Goal: Transaction & Acquisition: Purchase product/service

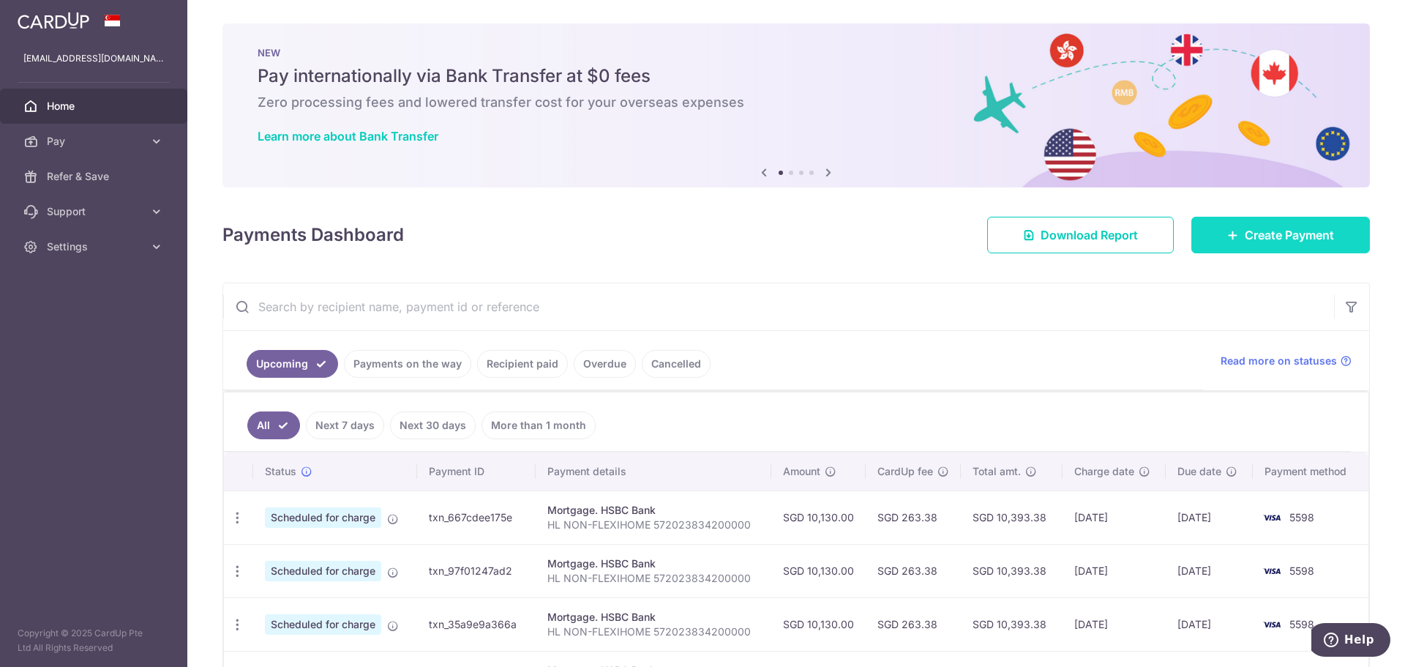
click at [1221, 242] on link "Create Payment" at bounding box center [1280, 235] width 179 height 37
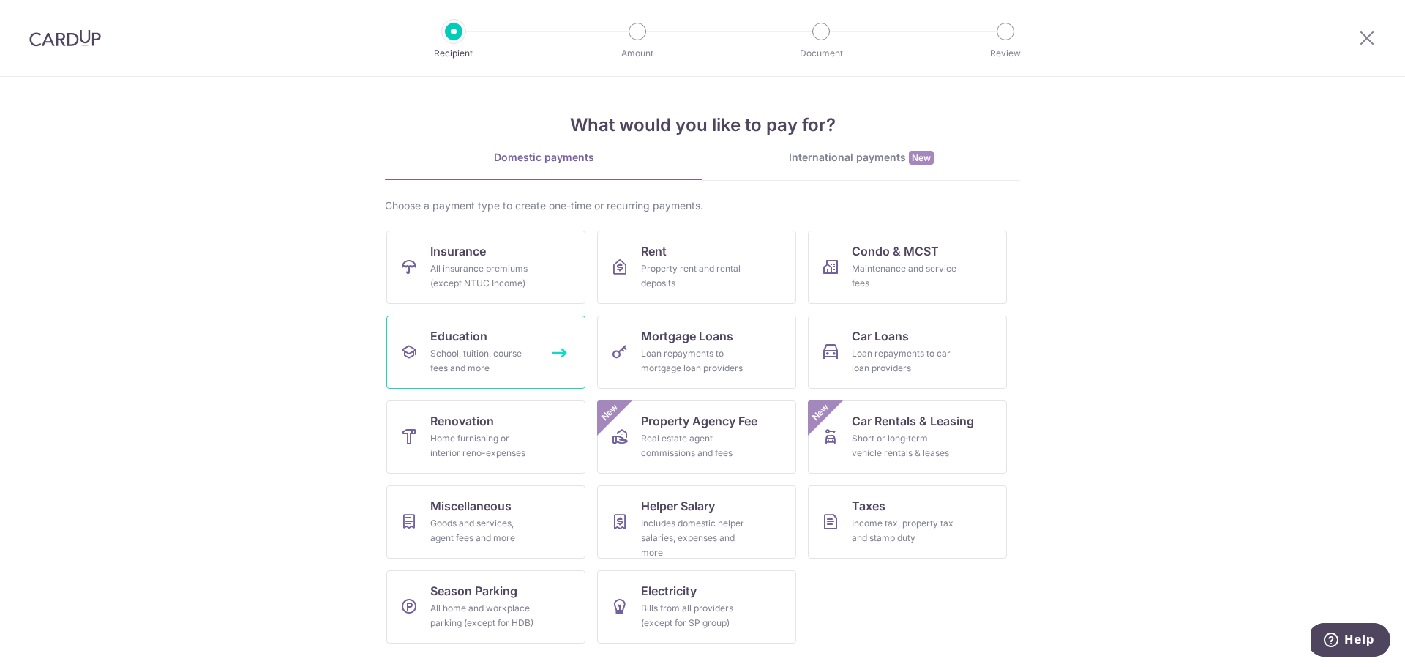
click at [479, 366] on div "School, tuition, course fees and more" at bounding box center [482, 360] width 105 height 29
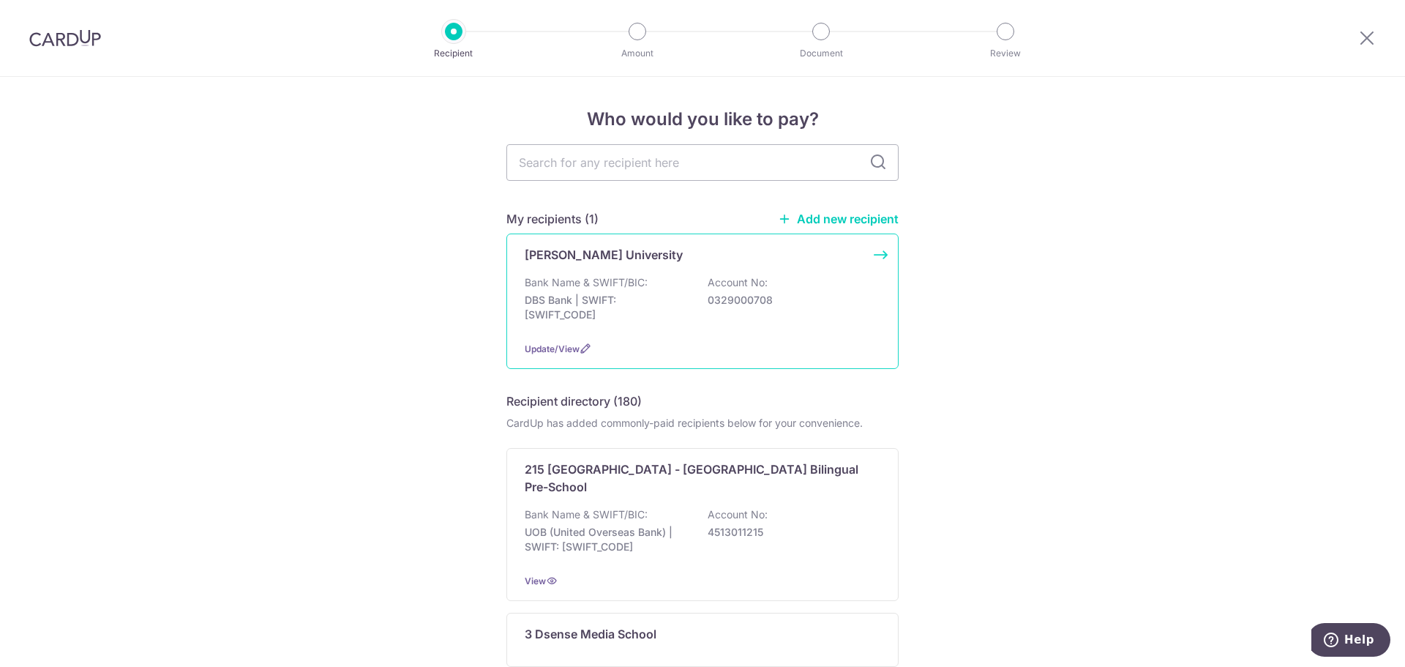
click at [770, 326] on div "Bank Name & SWIFT/BIC: DBS Bank | SWIFT: DBSSSGSGXXX Account No: 0329000708" at bounding box center [703, 302] width 356 height 54
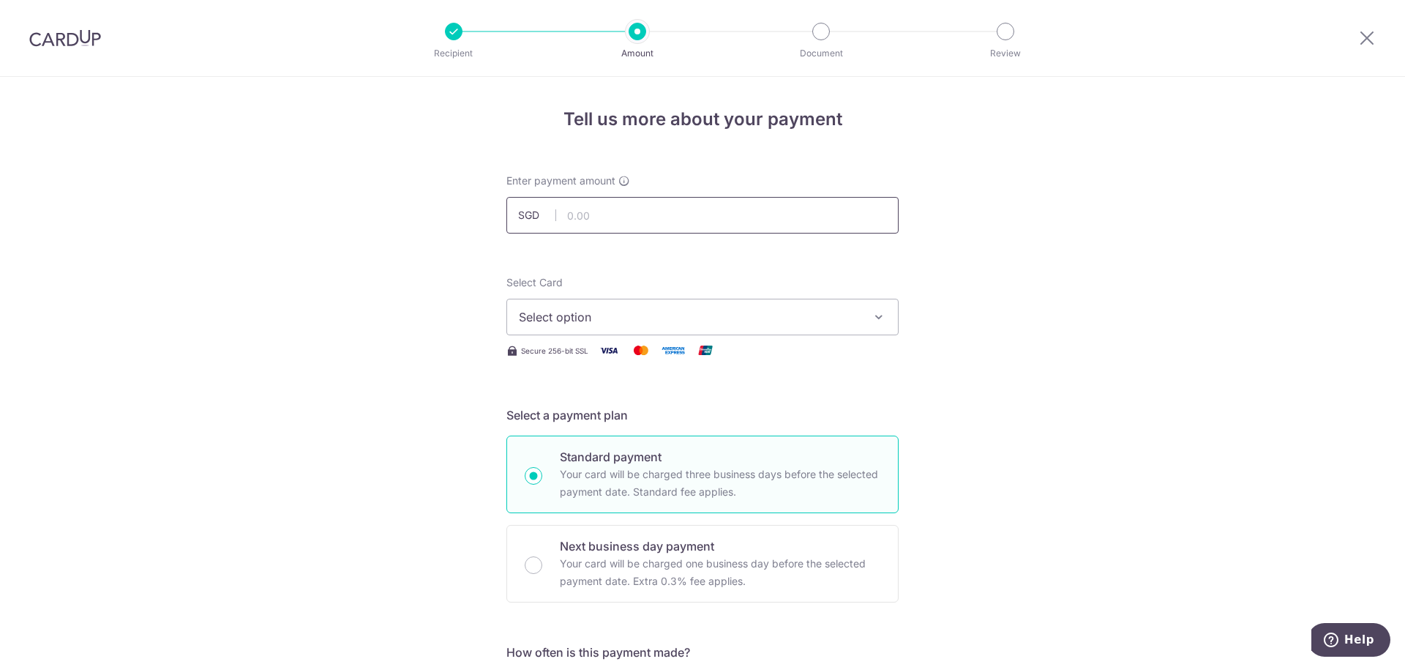
click at [691, 215] on input "text" at bounding box center [702, 215] width 392 height 37
type input "8,992.50"
click at [802, 318] on span "Select option" at bounding box center [689, 317] width 341 height 18
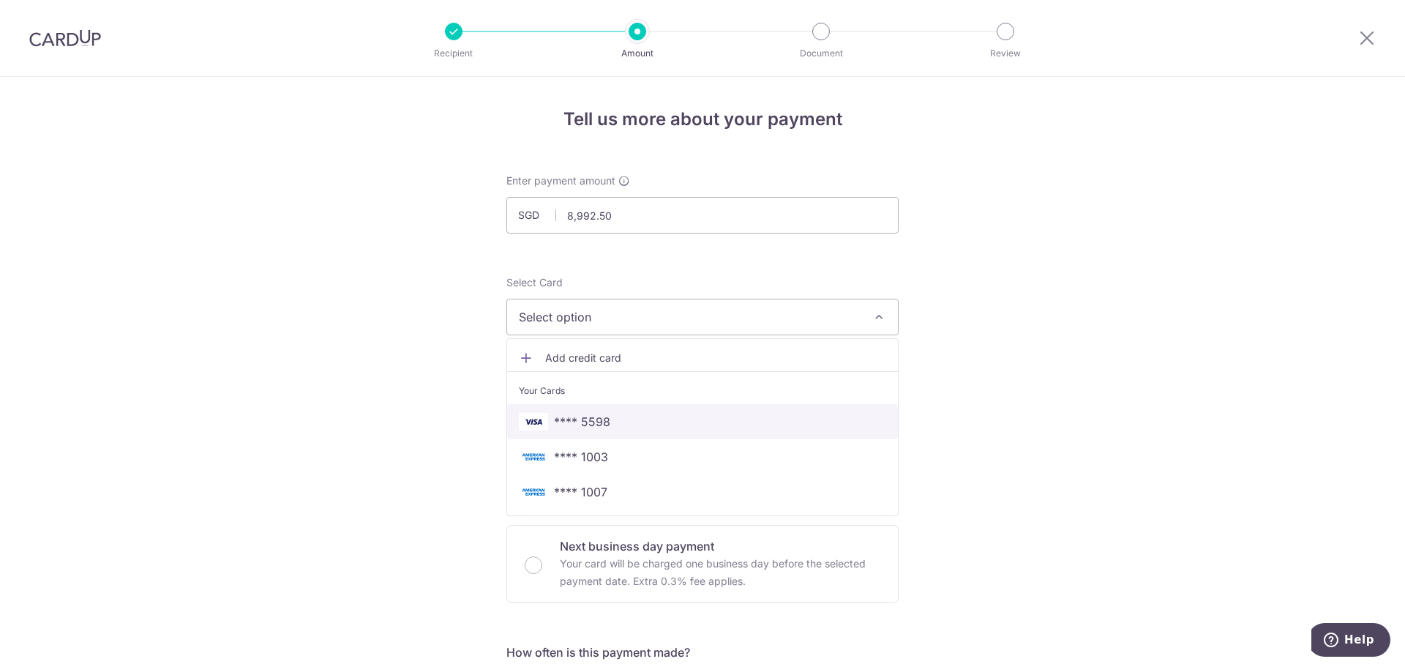
click at [547, 428] on span "**** 5598" at bounding box center [702, 422] width 367 height 18
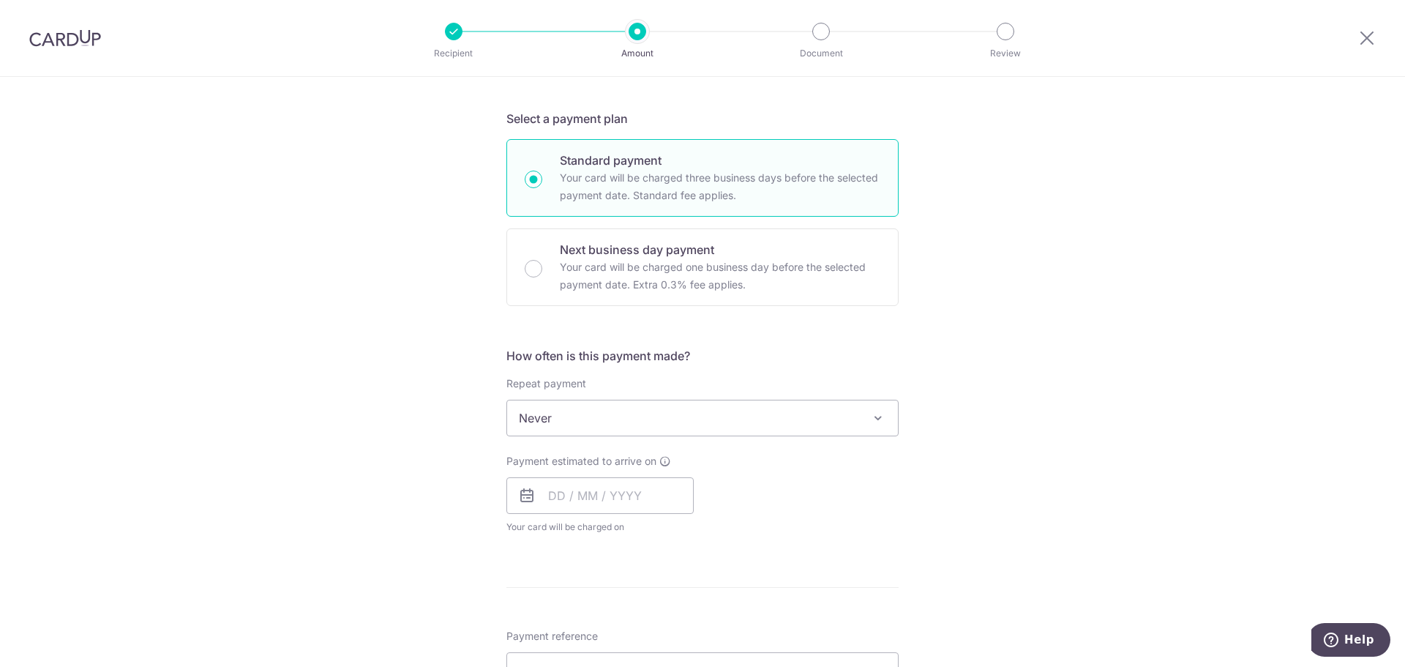
scroll to position [366, 0]
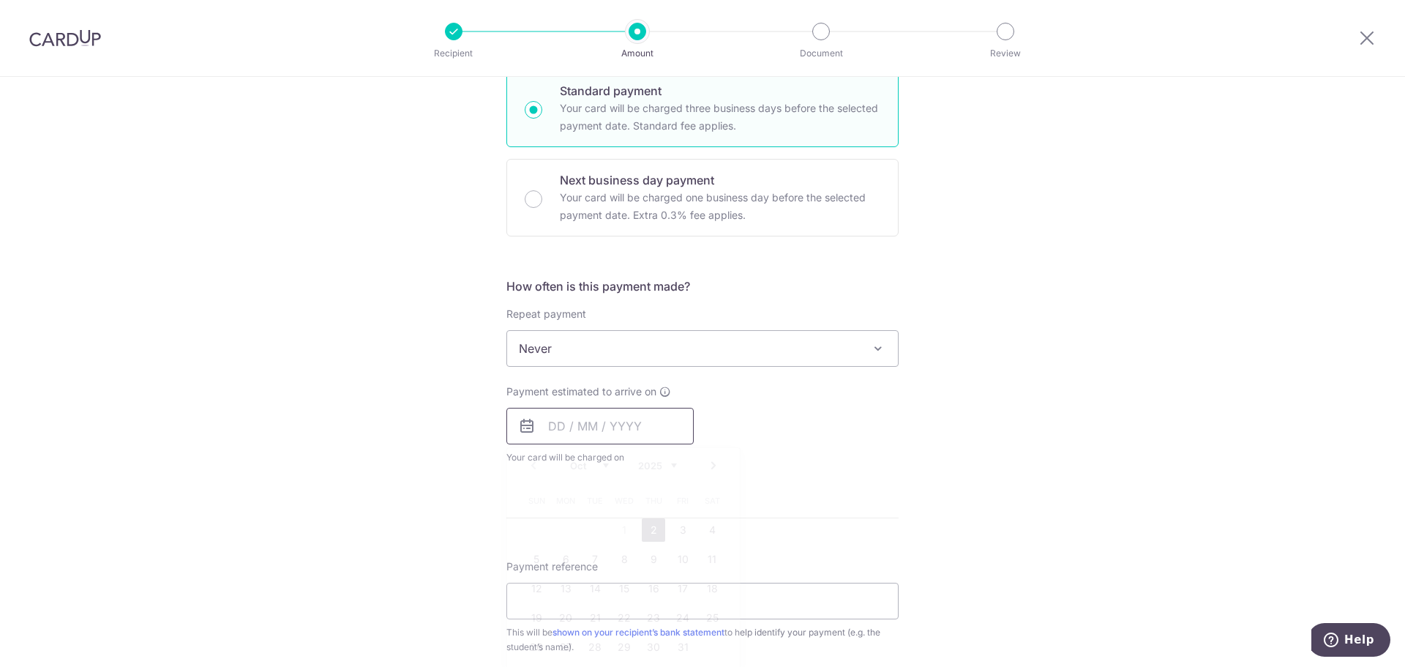
click at [596, 438] on input "text" at bounding box center [599, 426] width 187 height 37
click at [571, 422] on input "text" at bounding box center [599, 426] width 187 height 37
click at [652, 534] on link "2" at bounding box center [653, 529] width 23 height 23
type input "[DATE]"
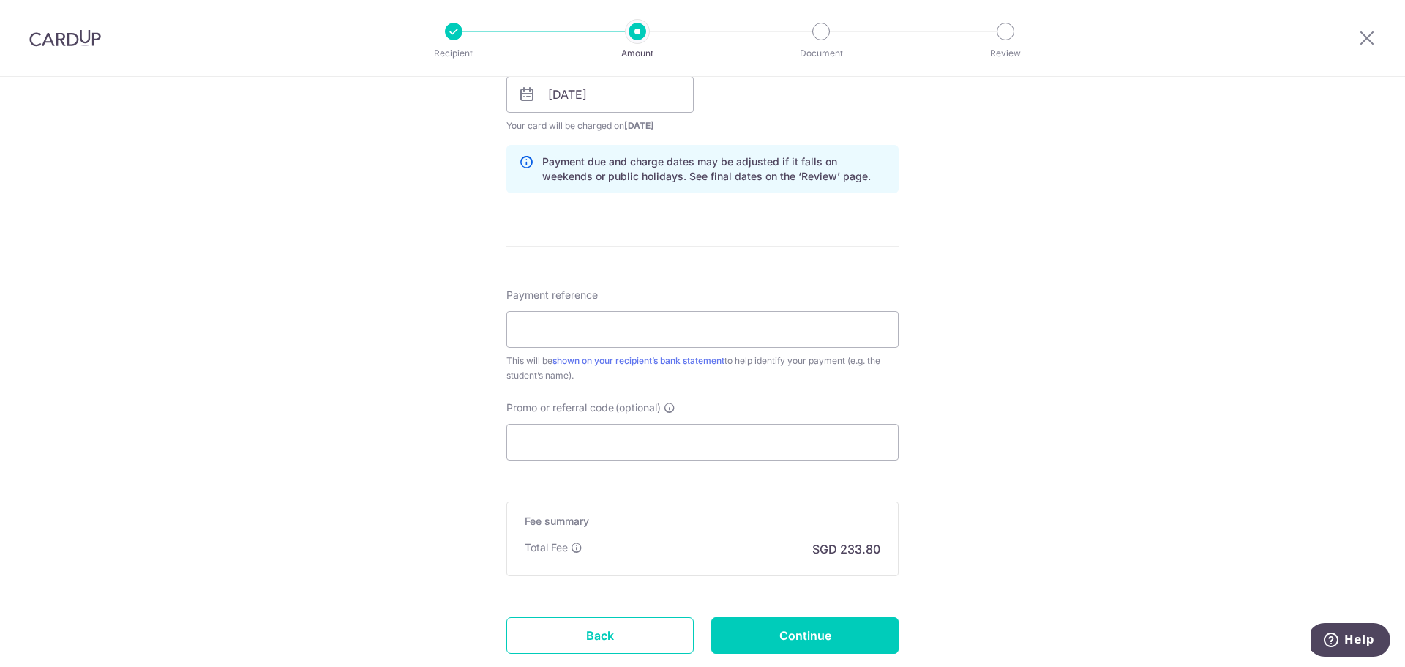
scroll to position [721, 0]
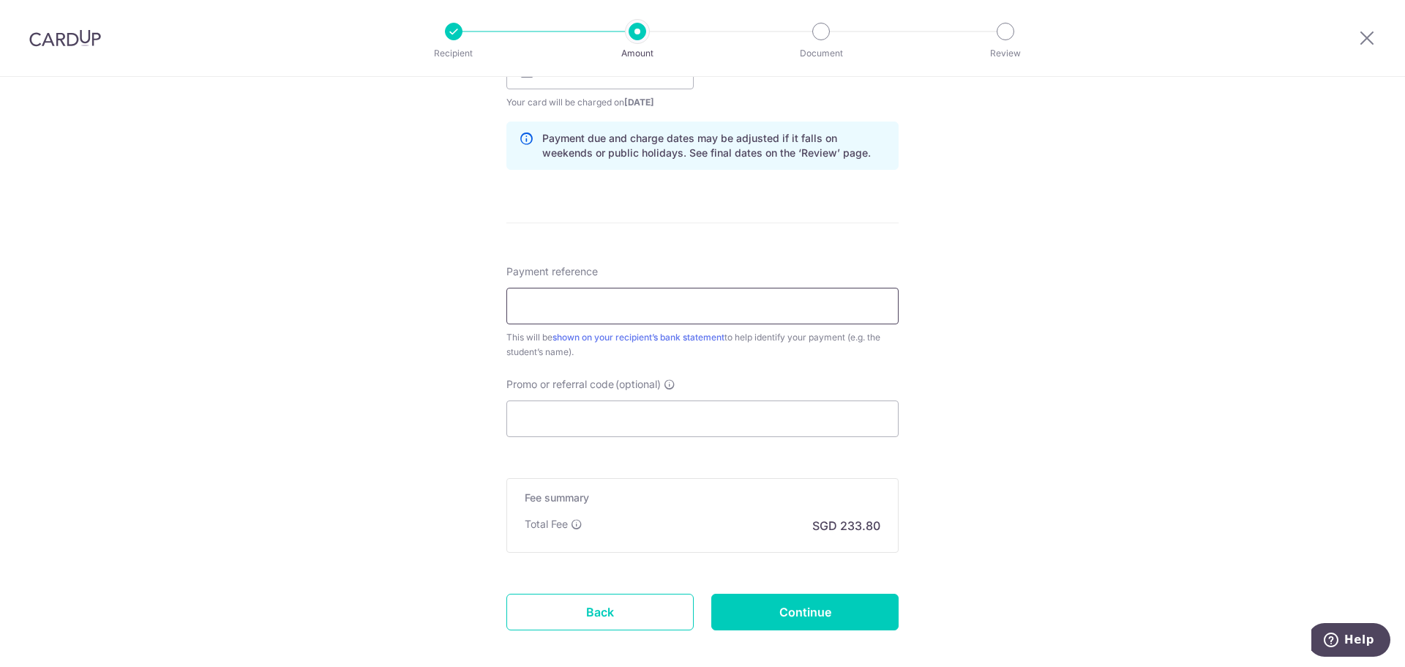
click at [534, 310] on input "Payment reference" at bounding box center [702, 306] width 392 height 37
paste input "IN00000000000000436891"
click at [586, 306] on input "IN00000000000000436891" at bounding box center [702, 306] width 392 height 37
click at [743, 299] on input "IN00000000000000436891" at bounding box center [702, 306] width 392 height 37
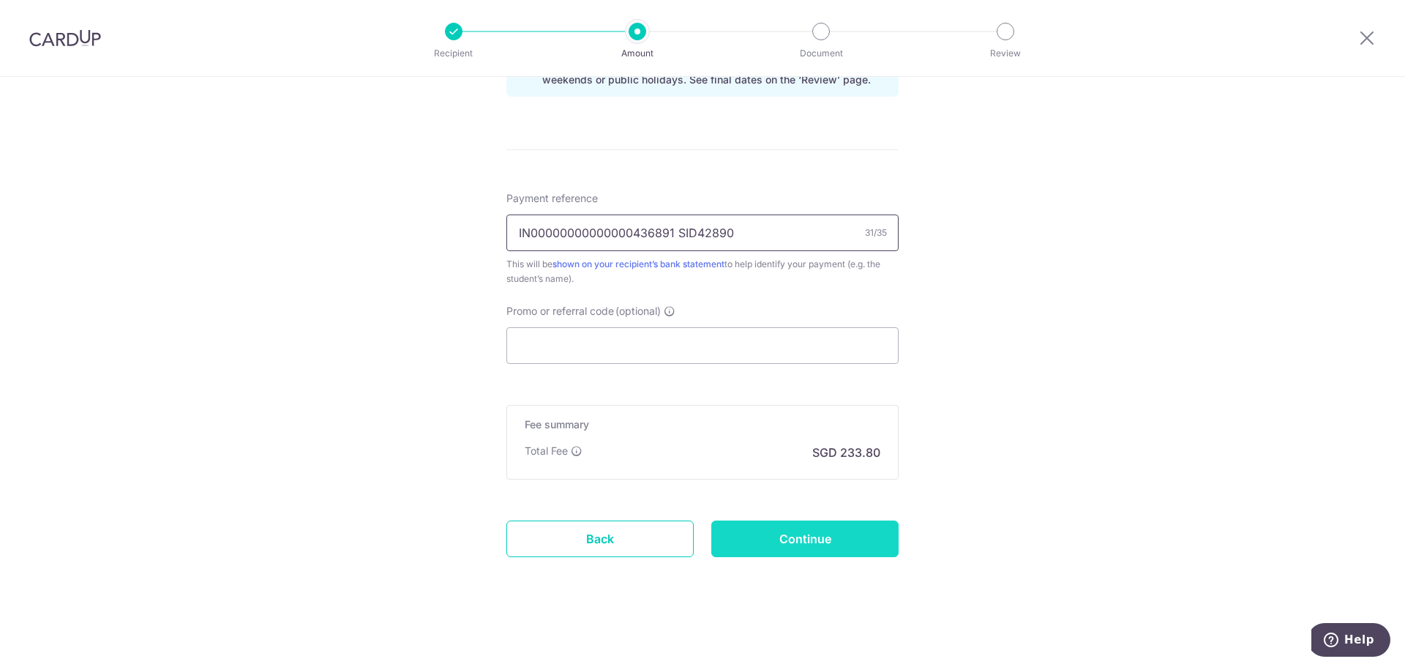
type input "IN00000000000000436891 SID42890"
click at [803, 539] on input "Continue" at bounding box center [804, 538] width 187 height 37
type input "Create Schedule"
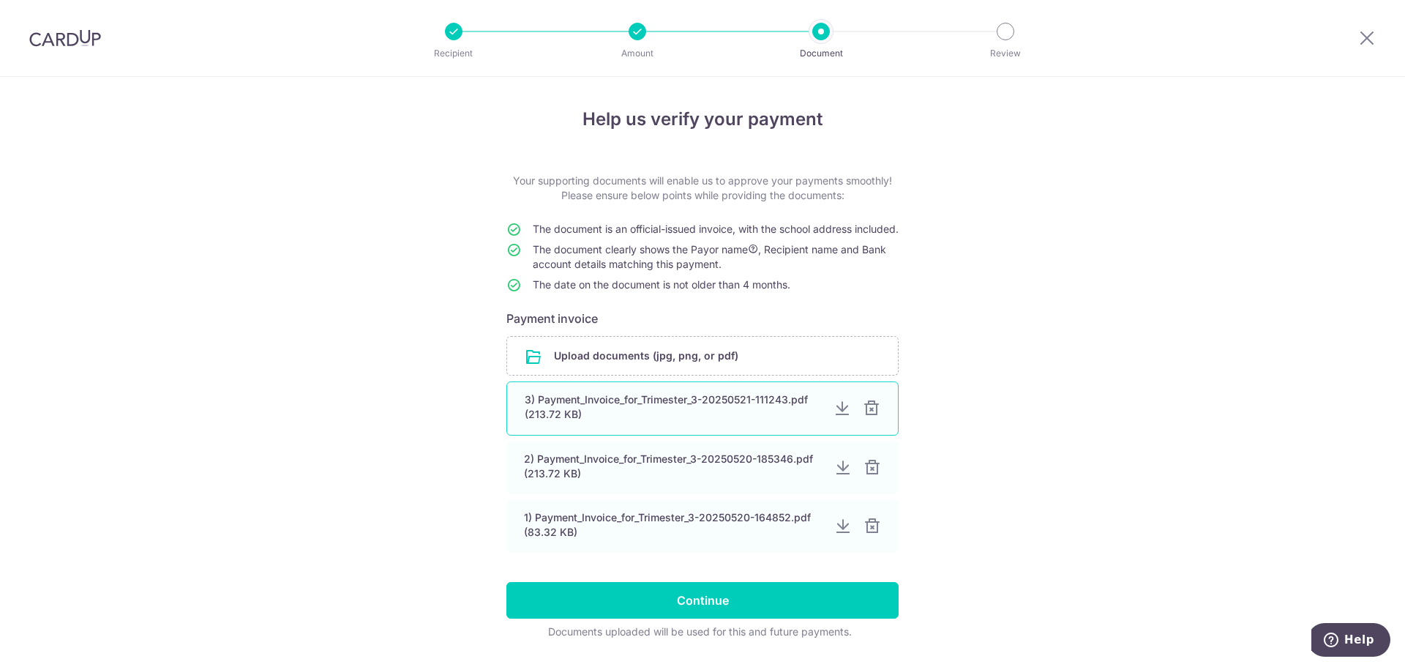
click at [870, 417] on div at bounding box center [872, 408] width 18 height 18
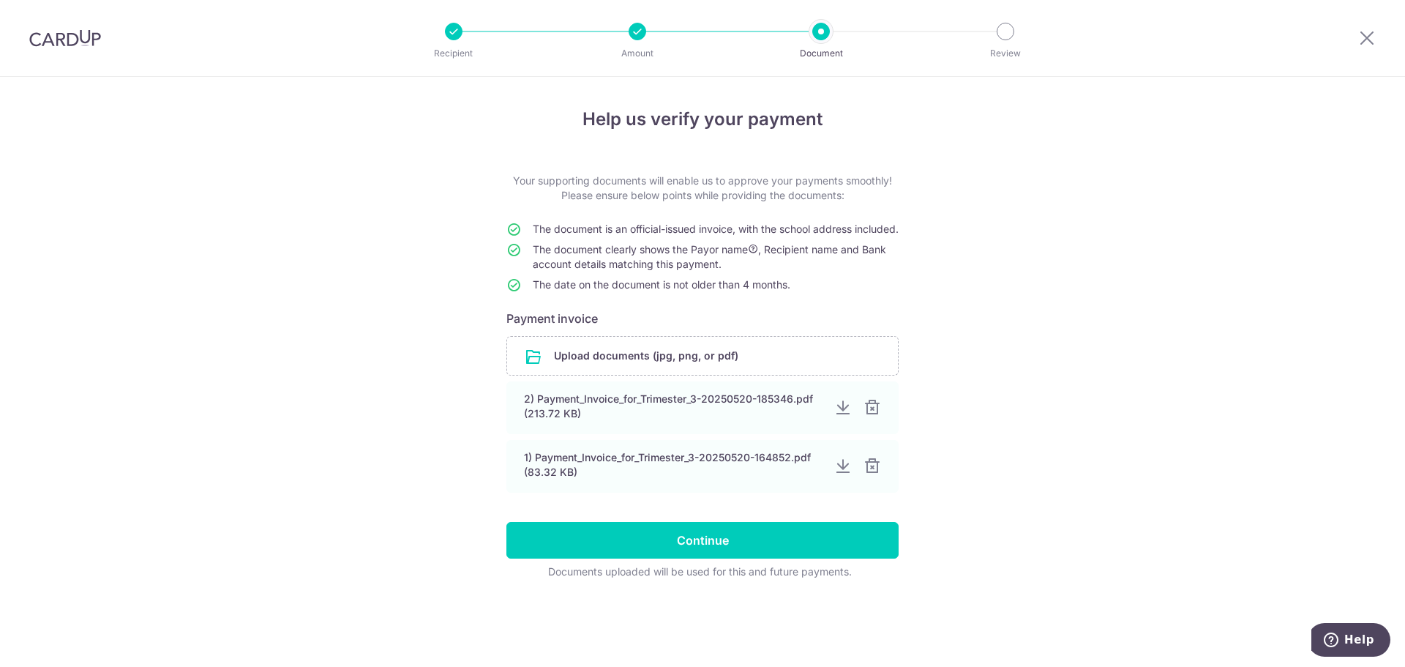
click at [870, 416] on div at bounding box center [872, 408] width 18 height 18
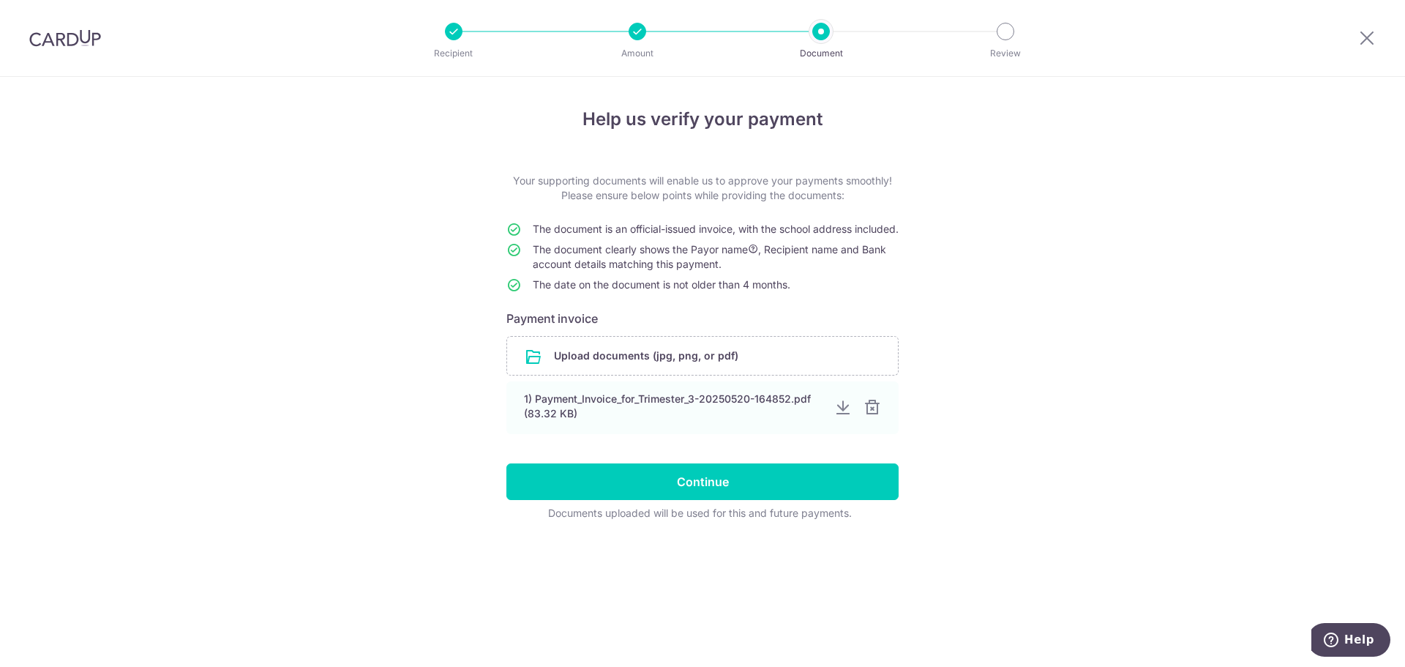
click at [870, 416] on div at bounding box center [872, 408] width 18 height 18
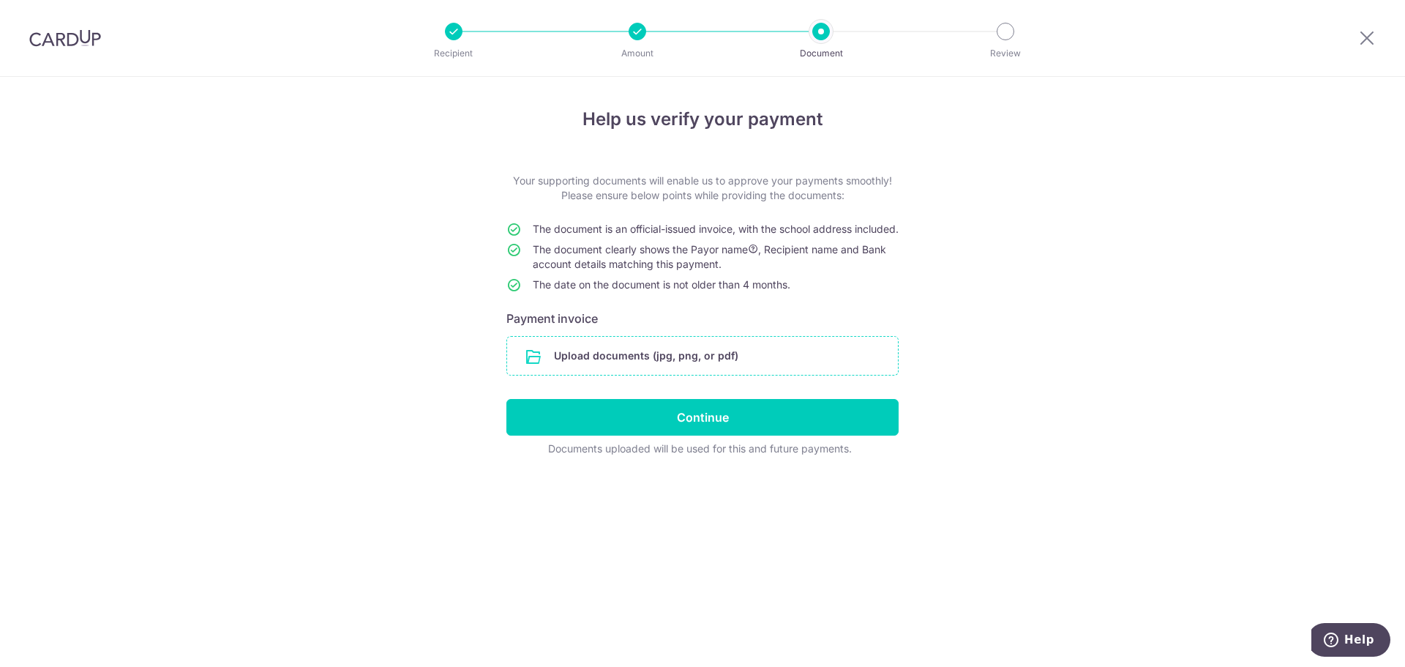
click at [607, 372] on input "file" at bounding box center [702, 356] width 391 height 38
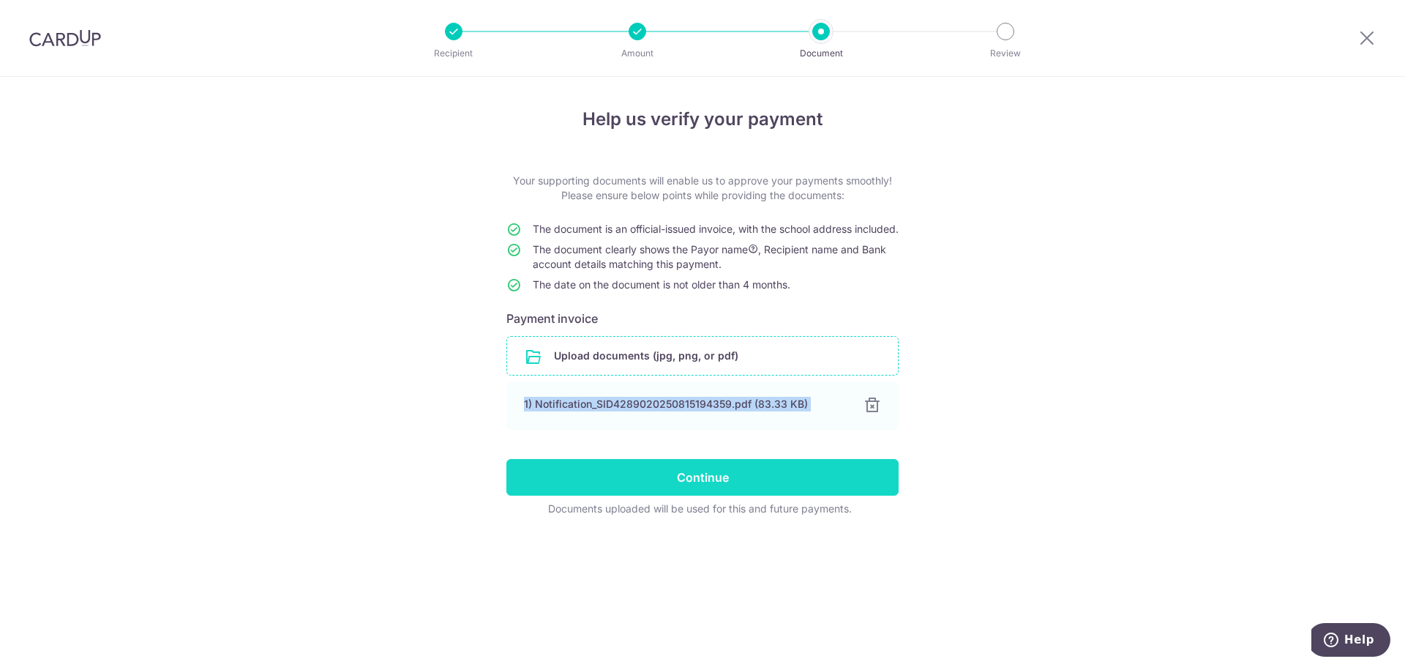
click at [718, 495] on input "Continue" at bounding box center [702, 477] width 392 height 37
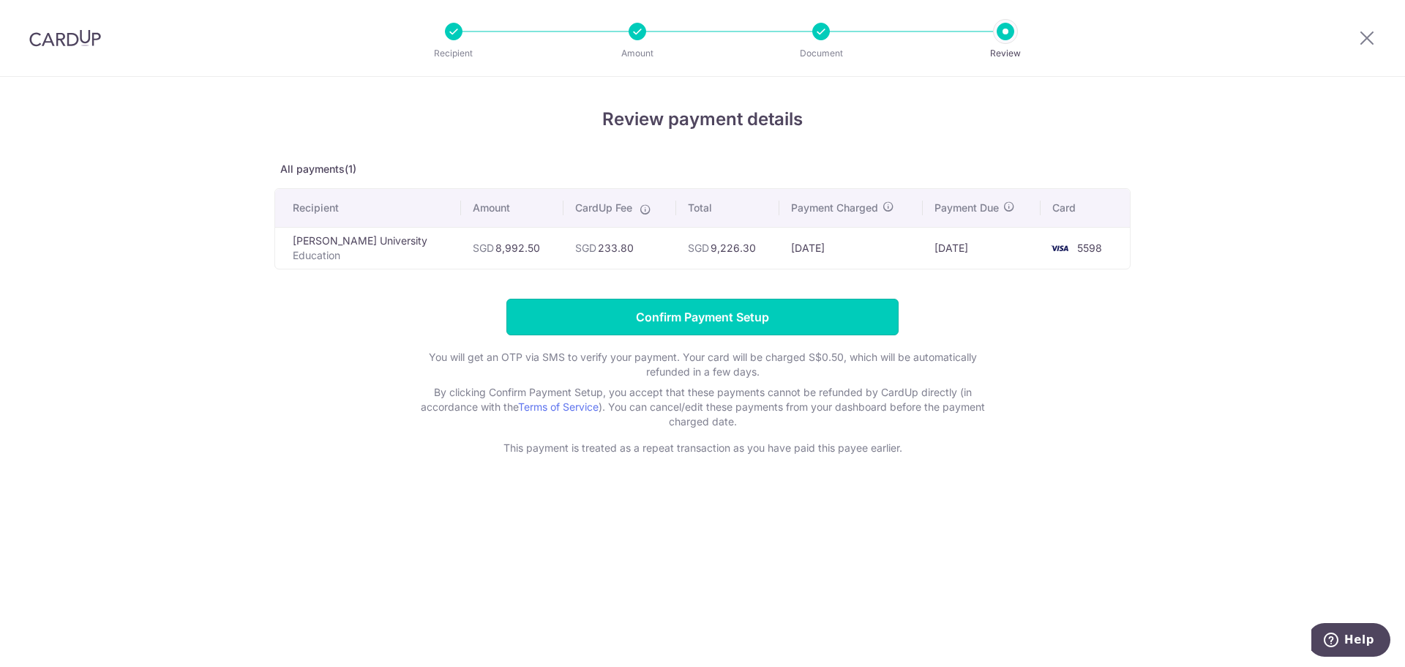
drag, startPoint x: 758, startPoint y: 312, endPoint x: 770, endPoint y: 383, distance: 71.3
click at [770, 383] on form "Confirm Payment Setup You will get an OTP via SMS to verify your payment. Your …" at bounding box center [702, 377] width 856 height 157
click at [765, 318] on input "Confirm Payment Setup" at bounding box center [702, 317] width 392 height 37
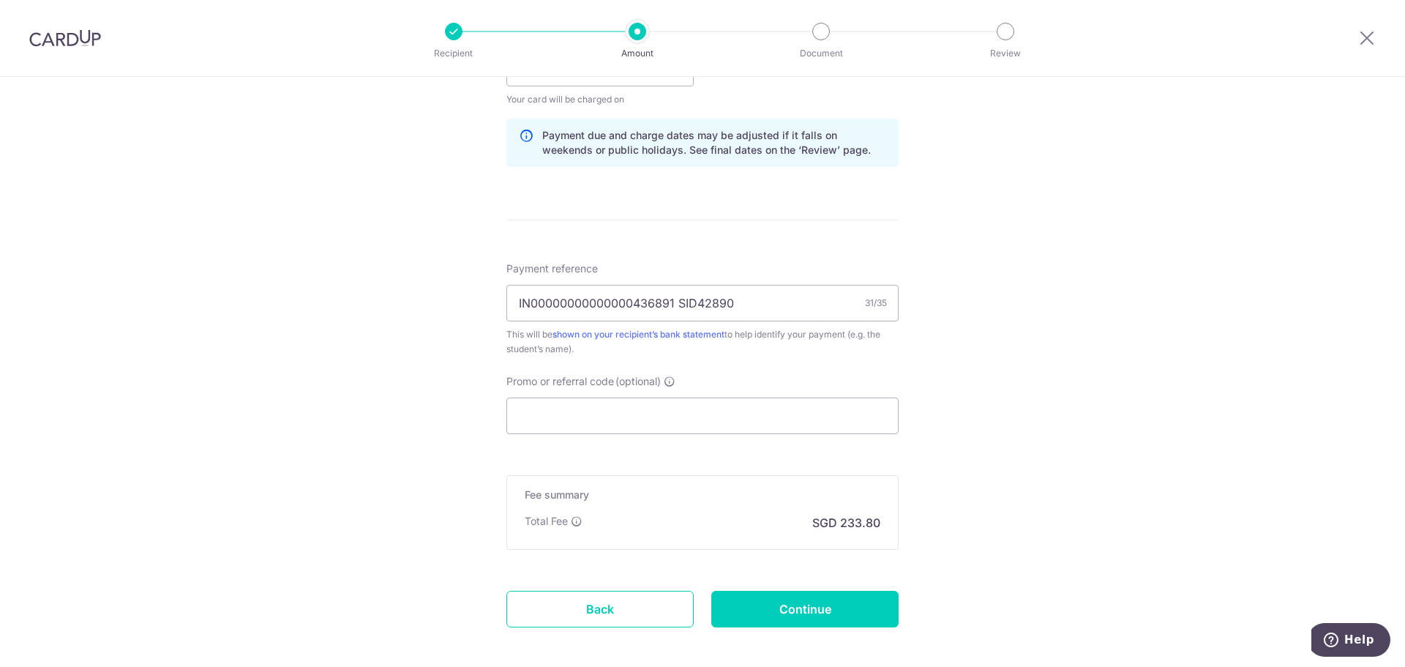
scroll to position [854, 0]
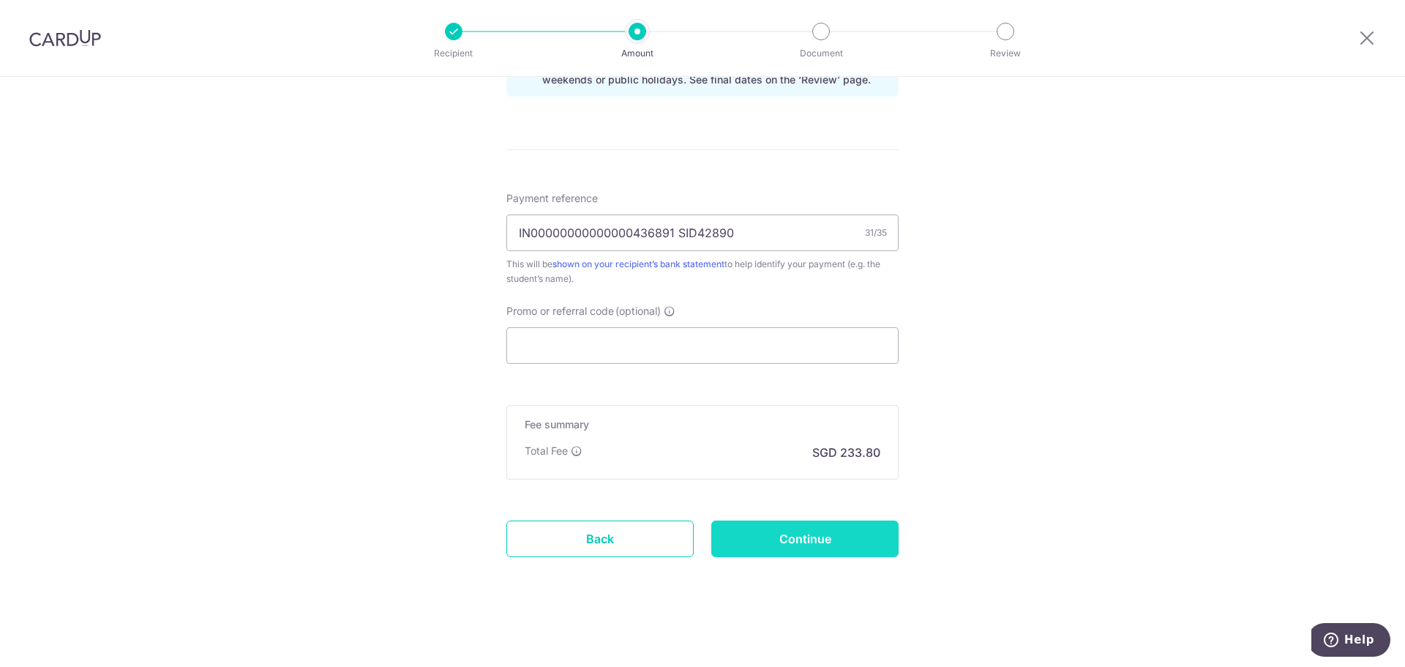
click at [826, 536] on input "Continue" at bounding box center [804, 538] width 187 height 37
type input "Update Schedule"
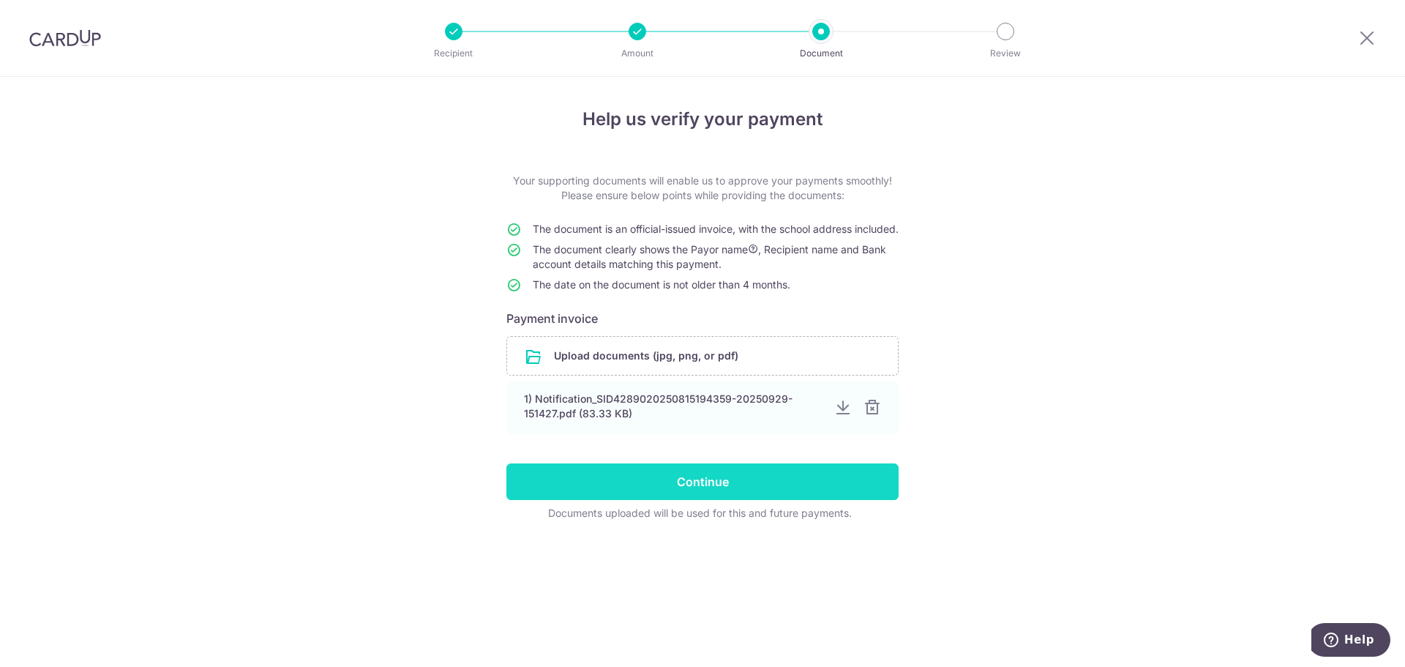
click at [727, 498] on input "Continue" at bounding box center [702, 481] width 392 height 37
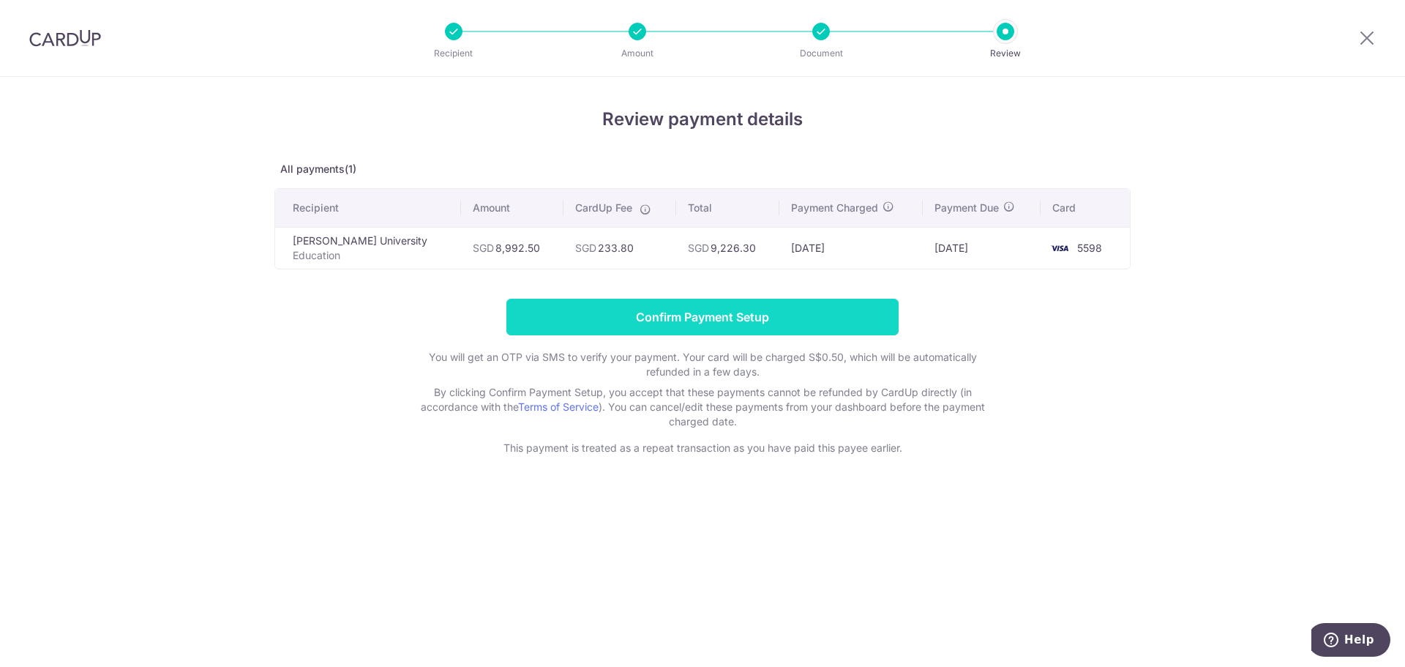
click at [690, 315] on input "Confirm Payment Setup" at bounding box center [702, 317] width 392 height 37
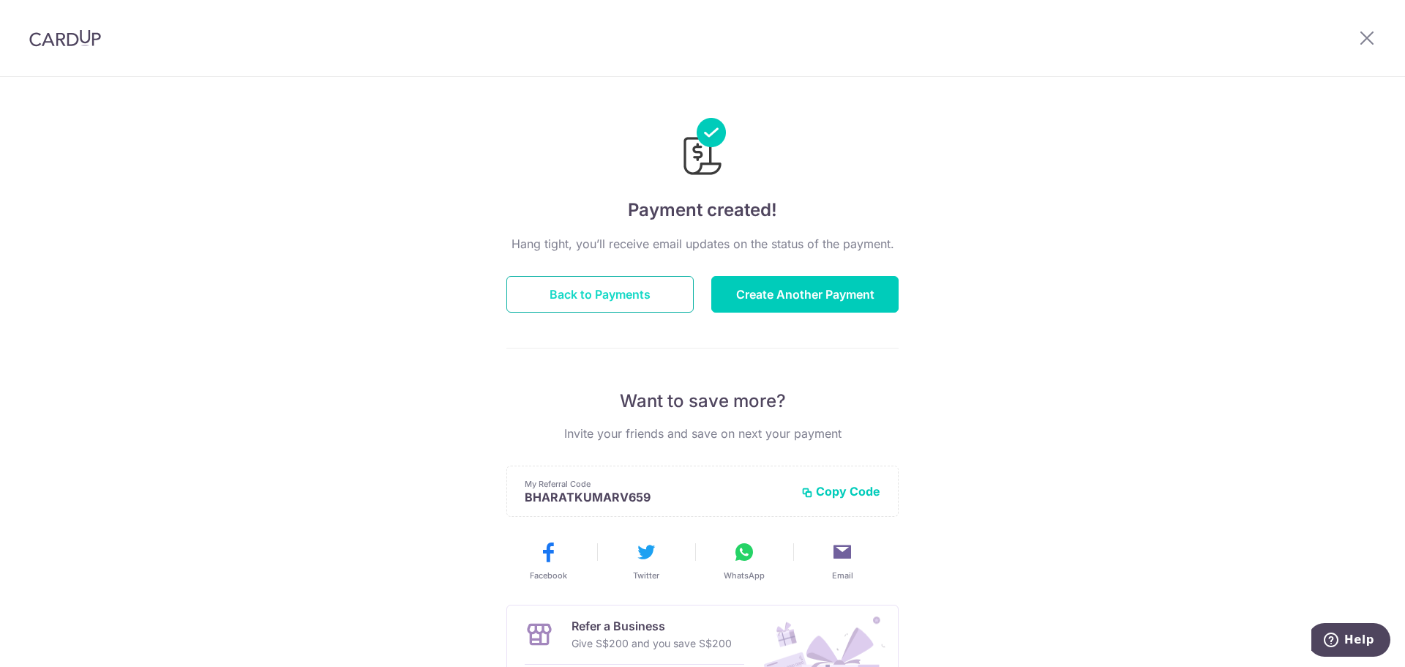
click at [601, 296] on button "Back to Payments" at bounding box center [599, 294] width 187 height 37
